Goal: Task Accomplishment & Management: Manage account settings

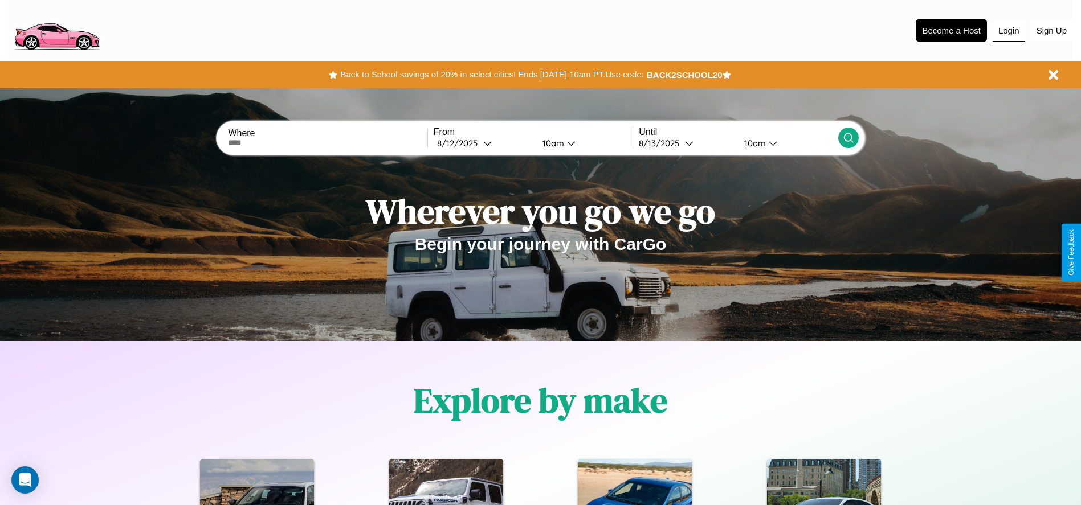
click at [1009, 30] on button "Login" at bounding box center [1009, 31] width 32 height 22
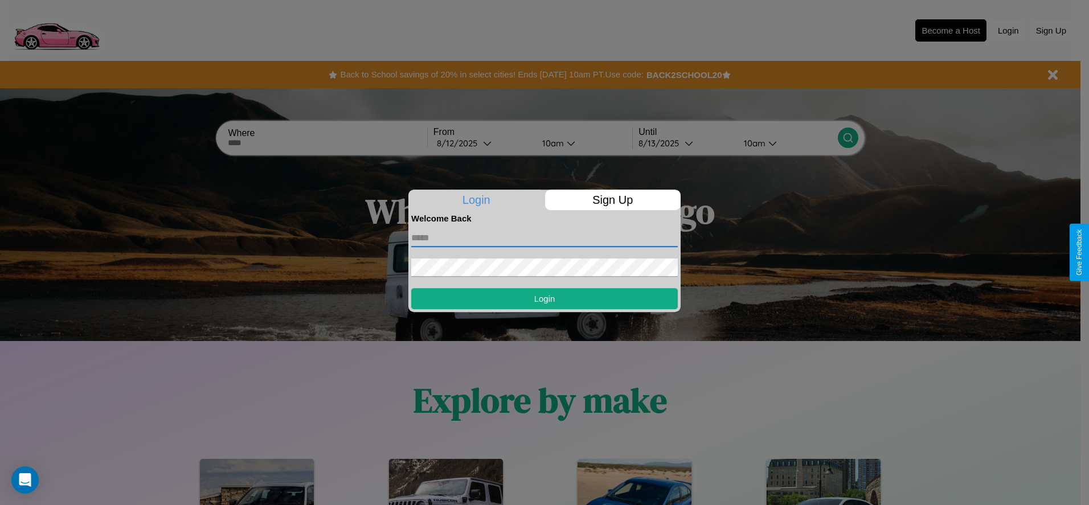
click at [545, 238] on input "text" at bounding box center [544, 238] width 267 height 18
type input "**********"
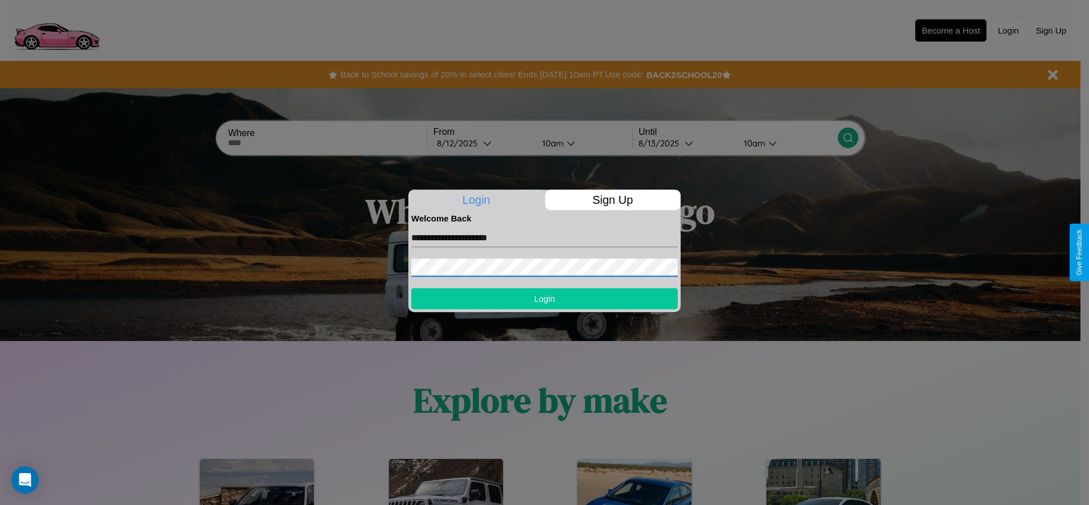
click at [545, 299] on button "Login" at bounding box center [544, 298] width 267 height 21
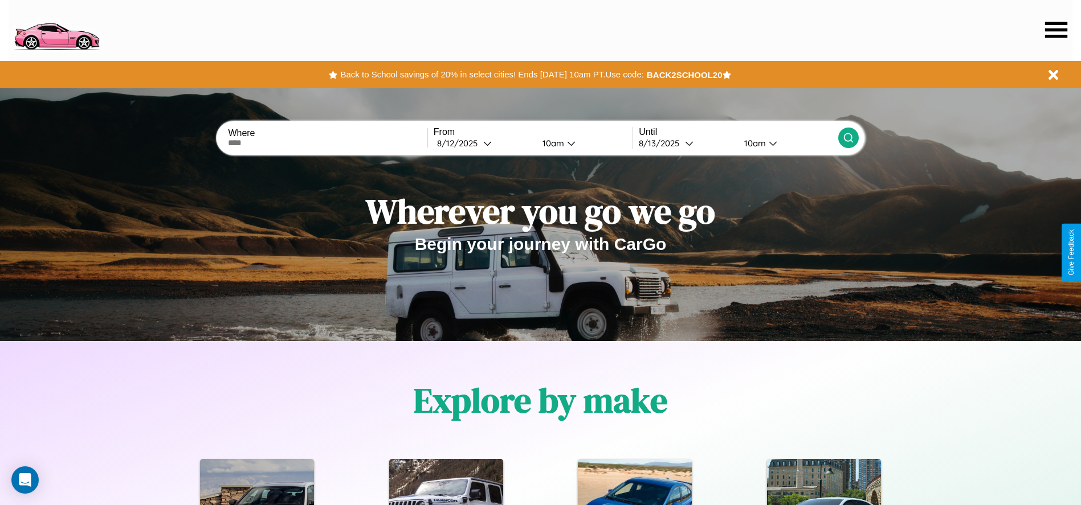
click at [1056, 30] on icon at bounding box center [1056, 30] width 22 height 16
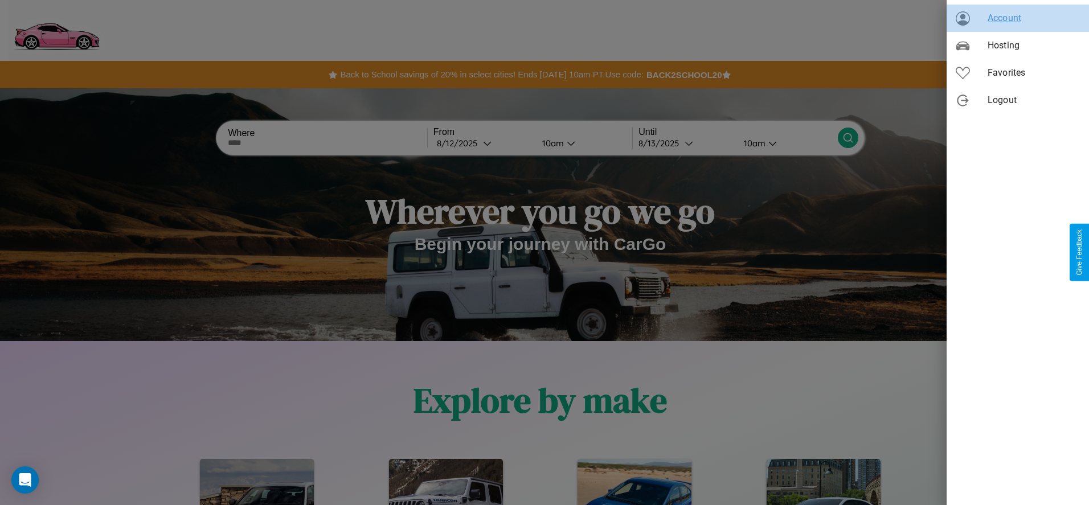
click at [1018, 18] on span "Account" at bounding box center [1034, 18] width 92 height 14
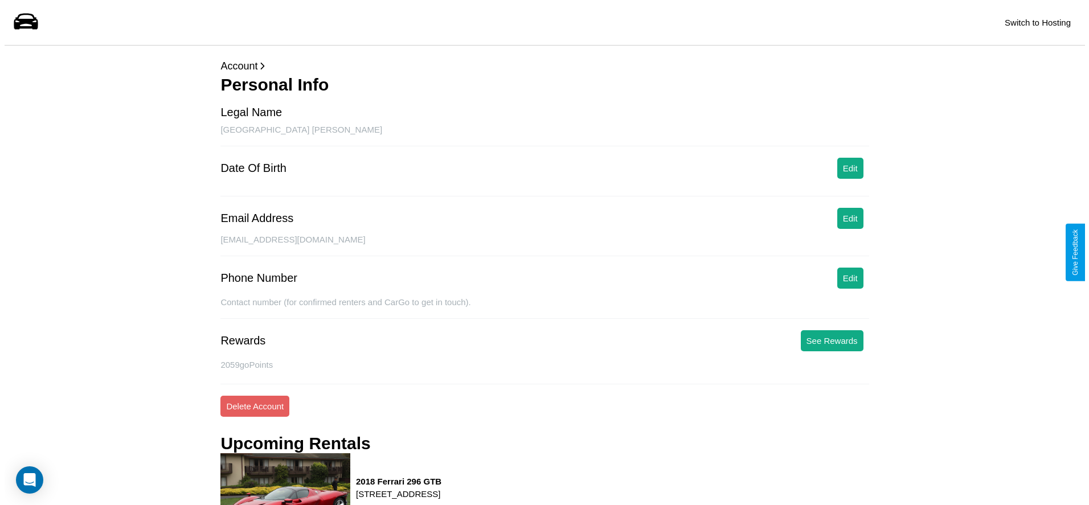
scroll to position [154, 0]
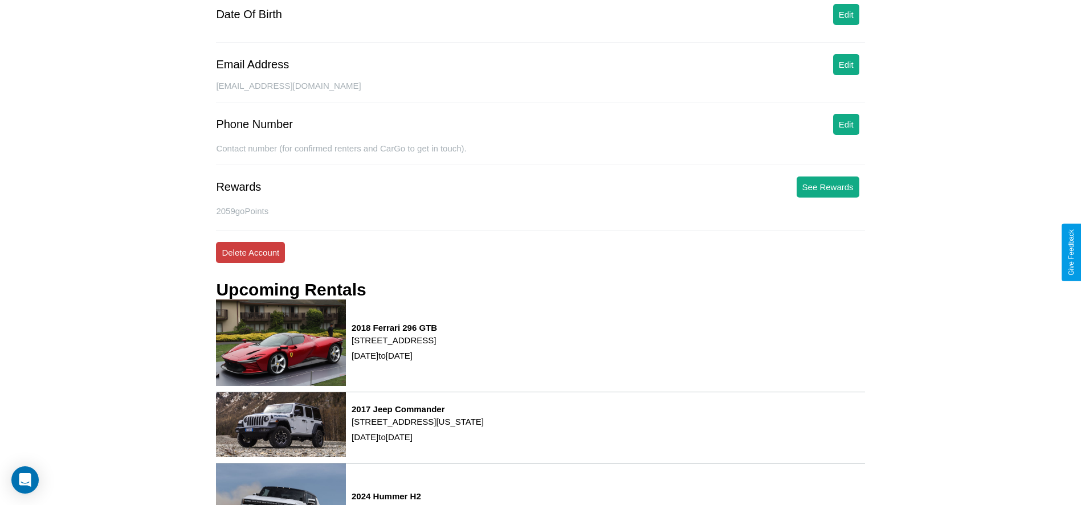
click at [250, 252] on button "Delete Account" at bounding box center [250, 252] width 69 height 21
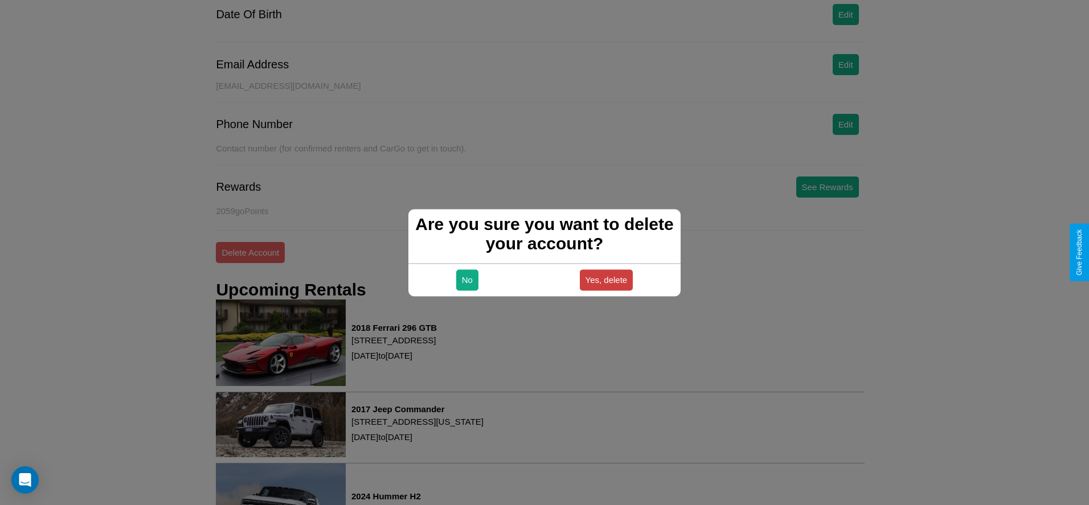
click at [606, 280] on button "Yes, delete" at bounding box center [607, 280] width 54 height 21
